Goal: Register for event/course

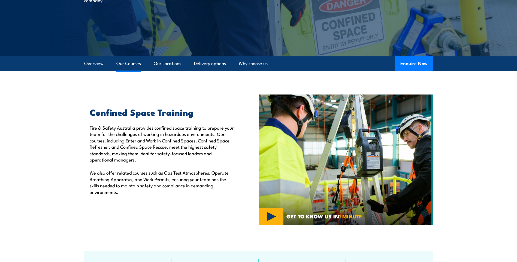
scroll to position [55, 0]
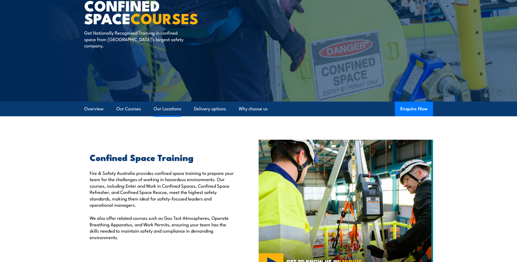
click at [167, 107] on link "Our Locations" at bounding box center [168, 109] width 28 height 14
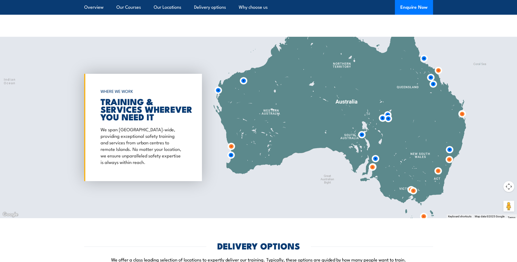
scroll to position [773, 0]
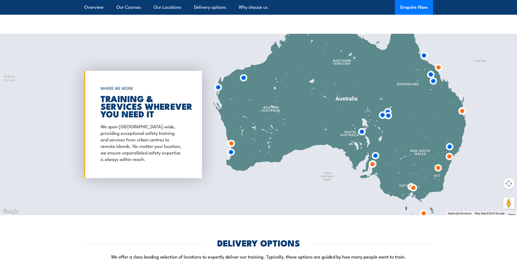
click at [465, 111] on img at bounding box center [462, 111] width 10 height 10
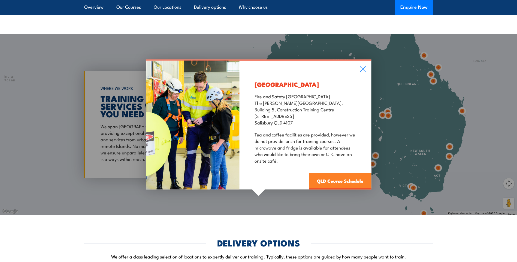
click at [350, 184] on link "QLD Course Schedule" at bounding box center [340, 181] width 62 height 16
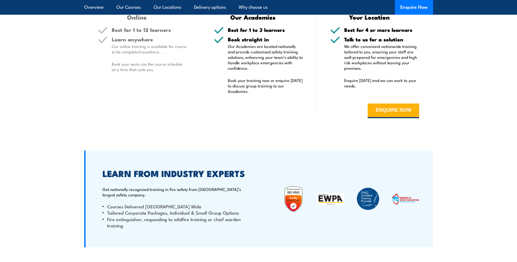
scroll to position [1100, 0]
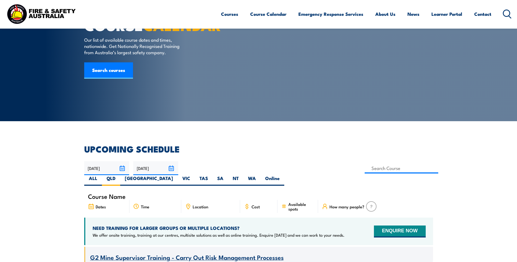
scroll to position [82, 0]
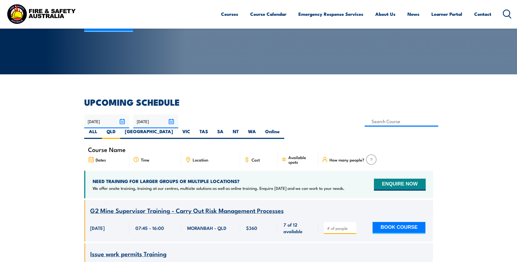
click at [184, 153] on div "Location" at bounding box center [210, 159] width 59 height 13
click at [186, 157] on icon at bounding box center [188, 159] width 4 height 5
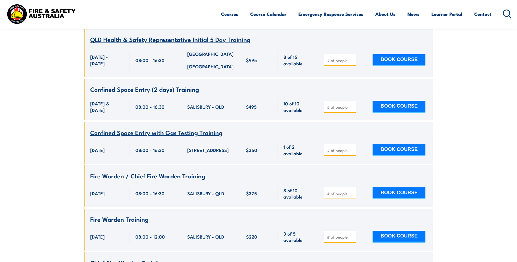
scroll to position [2290, 0]
